Goal: Task Accomplishment & Management: Use online tool/utility

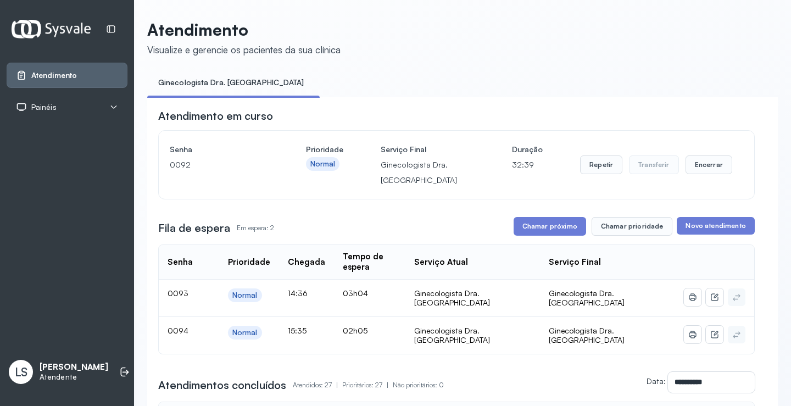
scroll to position [110, 0]
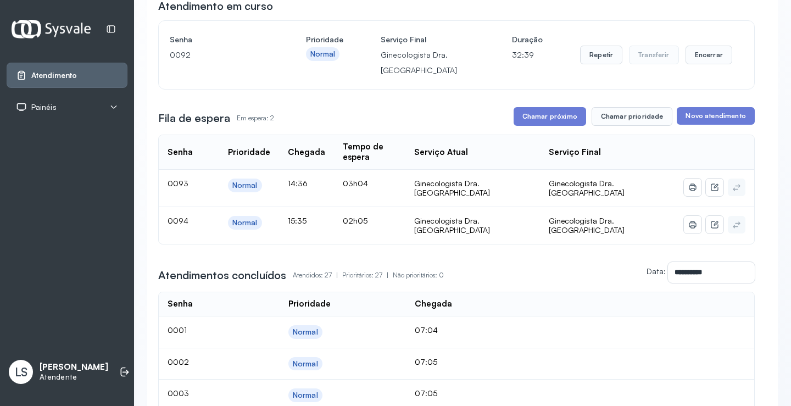
click at [706, 57] on button "Encerrar" at bounding box center [709, 55] width 47 height 19
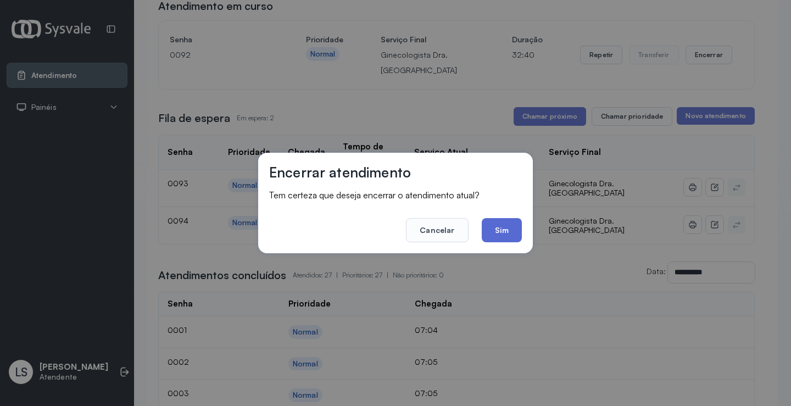
click at [498, 229] on button "Sim" at bounding box center [502, 230] width 40 height 24
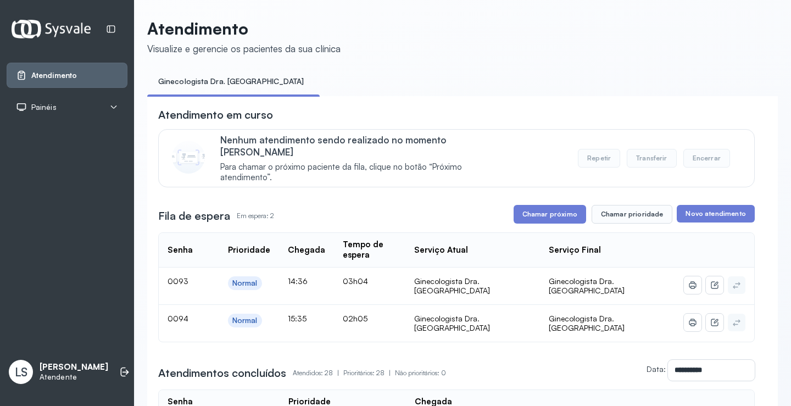
scroll to position [0, 0]
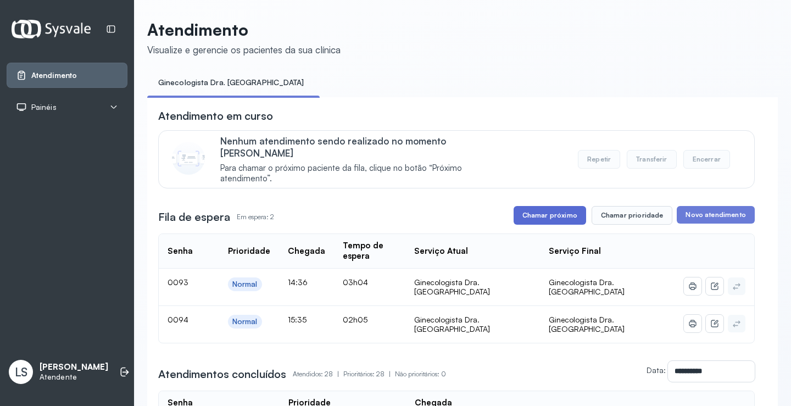
click at [544, 208] on button "Chamar próximo" at bounding box center [550, 215] width 73 height 19
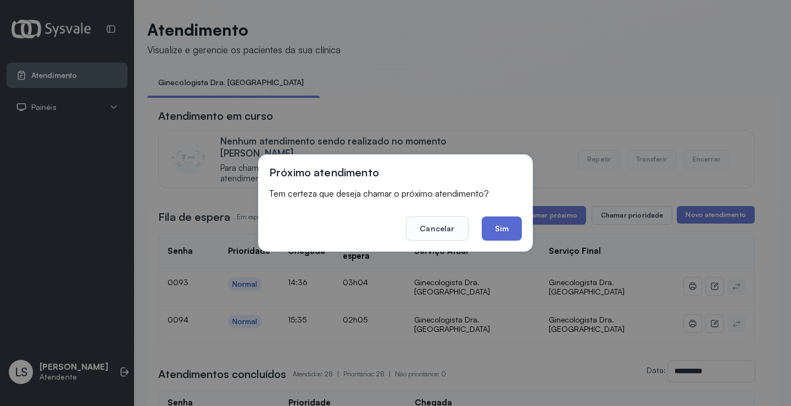
click at [501, 228] on button "Sim" at bounding box center [502, 229] width 40 height 24
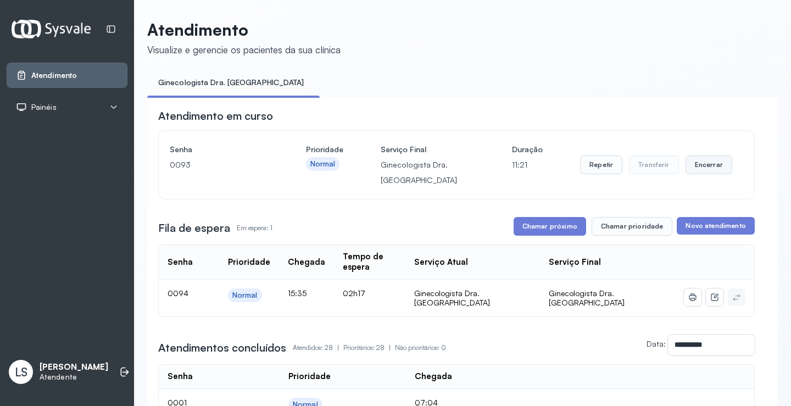
click at [709, 167] on button "Encerrar" at bounding box center [709, 165] width 47 height 19
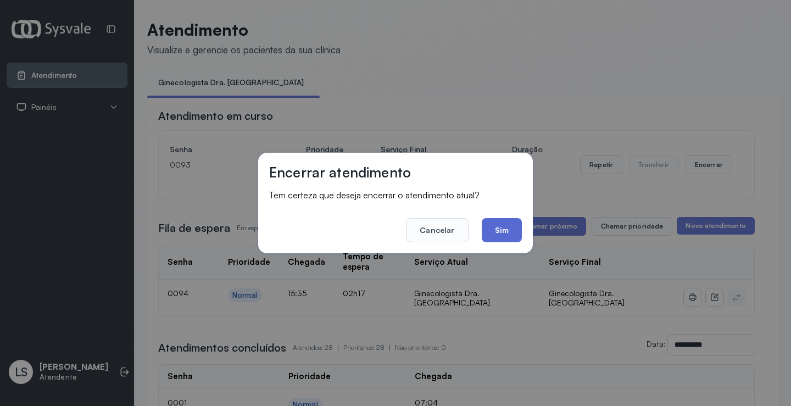
click at [505, 232] on button "Sim" at bounding box center [502, 230] width 40 height 24
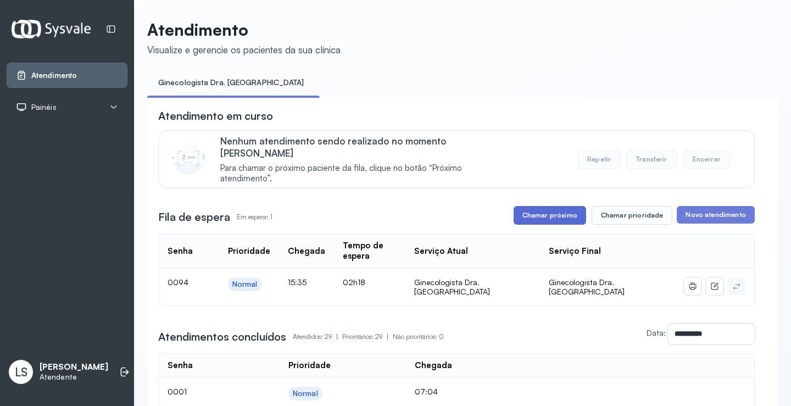
click at [549, 214] on button "Chamar próximo" at bounding box center [550, 215] width 73 height 19
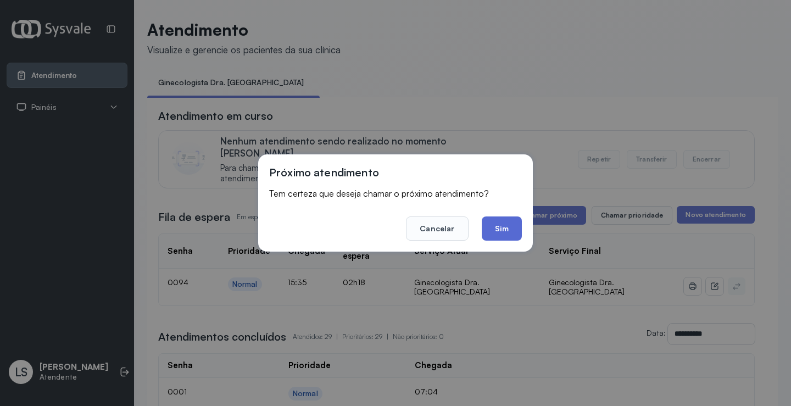
click at [495, 230] on button "Sim" at bounding box center [502, 229] width 40 height 24
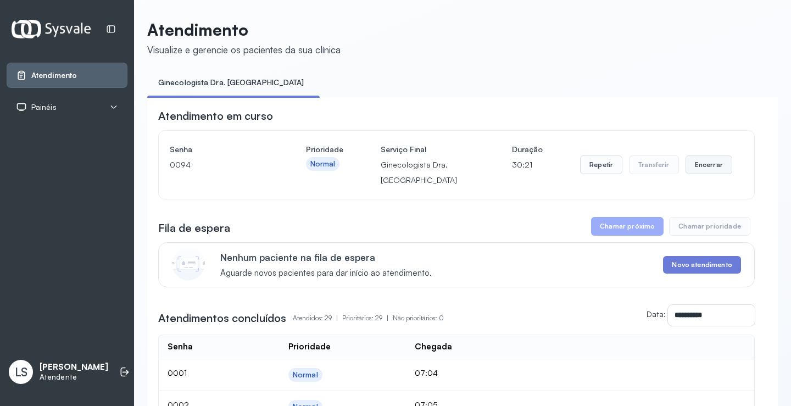
click at [706, 164] on button "Encerrar" at bounding box center [709, 165] width 47 height 19
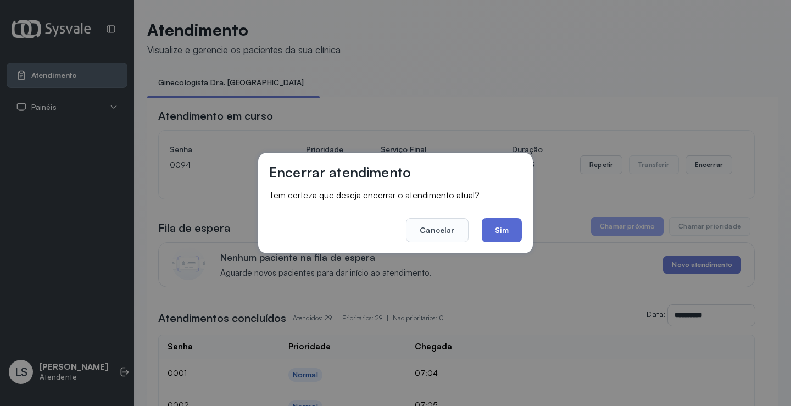
click at [504, 227] on button "Sim" at bounding box center [502, 230] width 40 height 24
